Goal: Check status: Check status

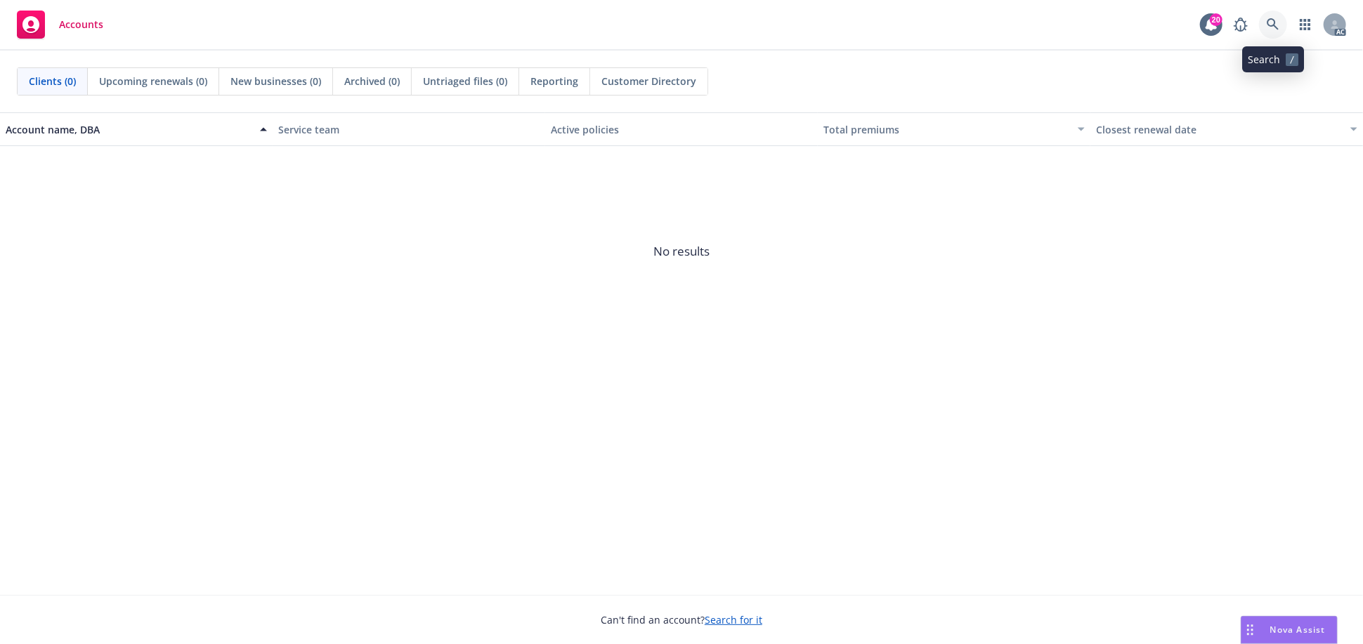
click at [1271, 27] on icon at bounding box center [1273, 24] width 13 height 13
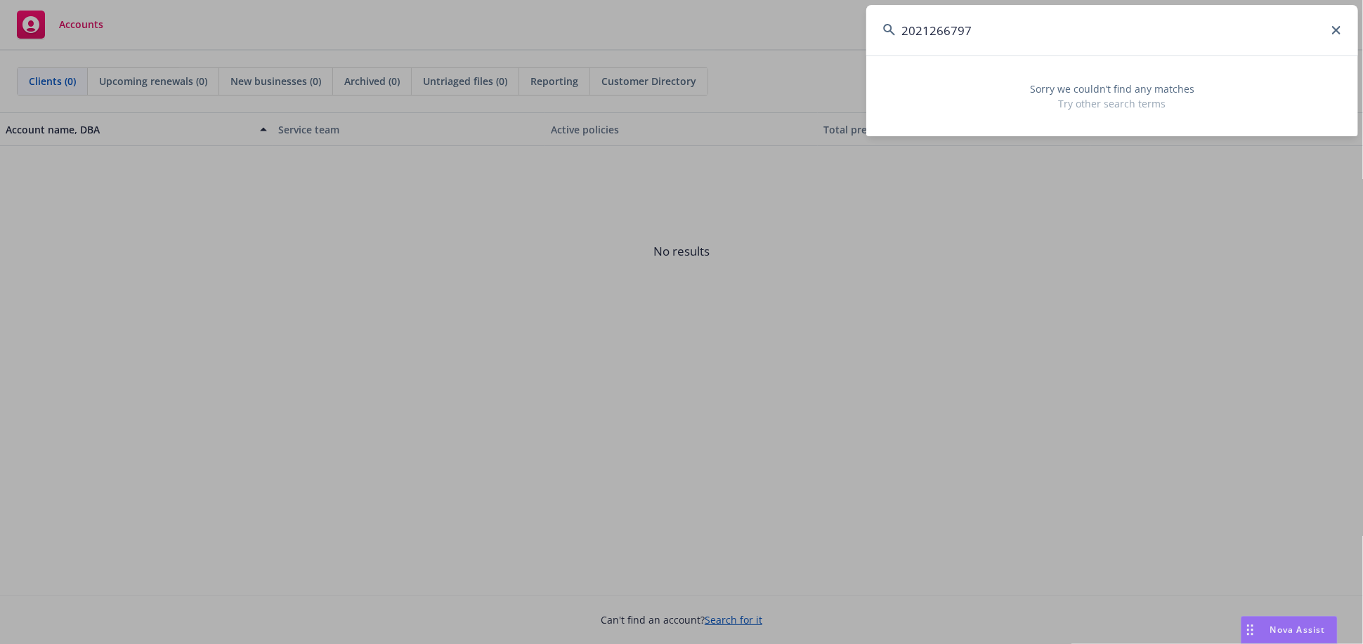
click at [935, 33] on input "2021266797" at bounding box center [1113, 30] width 492 height 51
type input "2021266797"
